Goal: Check status

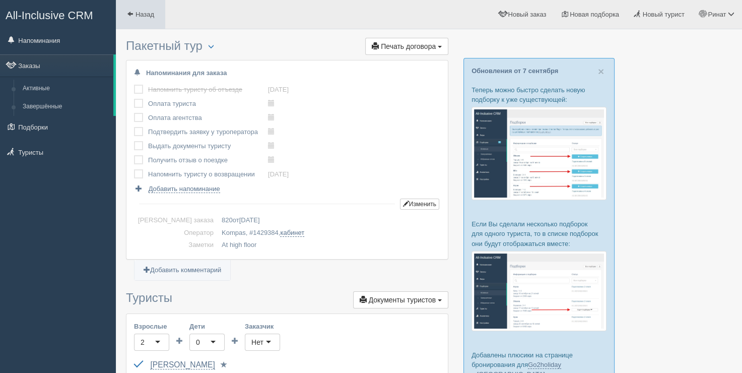
click at [135, 21] on link "Назад" at bounding box center [140, 14] width 49 height 29
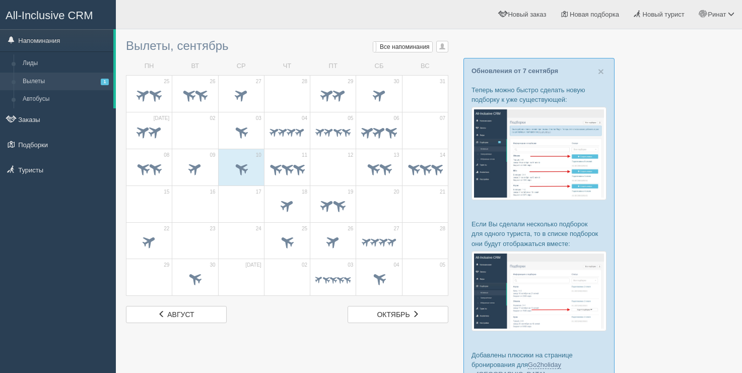
click at [282, 160] on span at bounding box center [287, 168] width 16 height 16
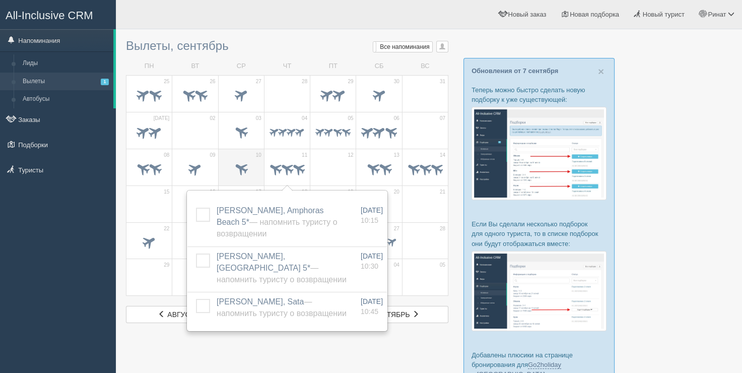
click at [244, 175] on span at bounding box center [241, 168] width 17 height 17
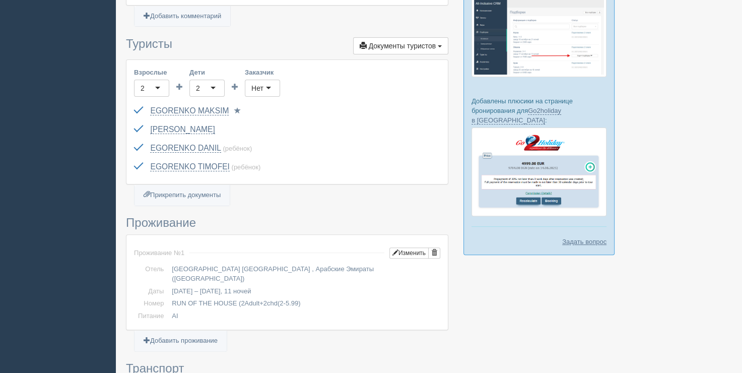
scroll to position [240, 0]
